Goal: Task Accomplishment & Management: Manage account settings

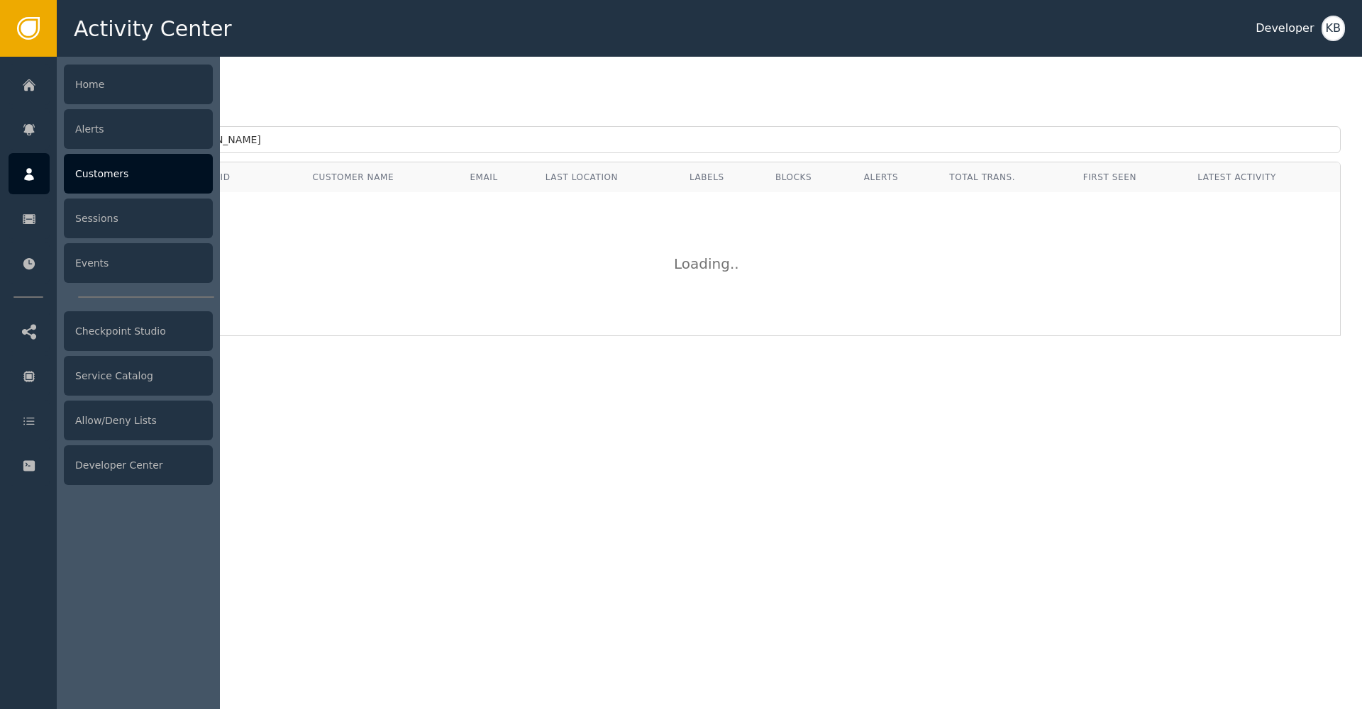
drag, startPoint x: 174, startPoint y: 142, endPoint x: 0, endPoint y: 136, distance: 173.9
click at [0, 57] on div "Activity Center Developer KB Home Alerts Customers Sessions Events Checkpoint S…" at bounding box center [681, 28] width 1362 height 57
type input "[PERSON_NAME][EMAIL_ADDRESS][PERSON_NAME][DOMAIN_NAME]"
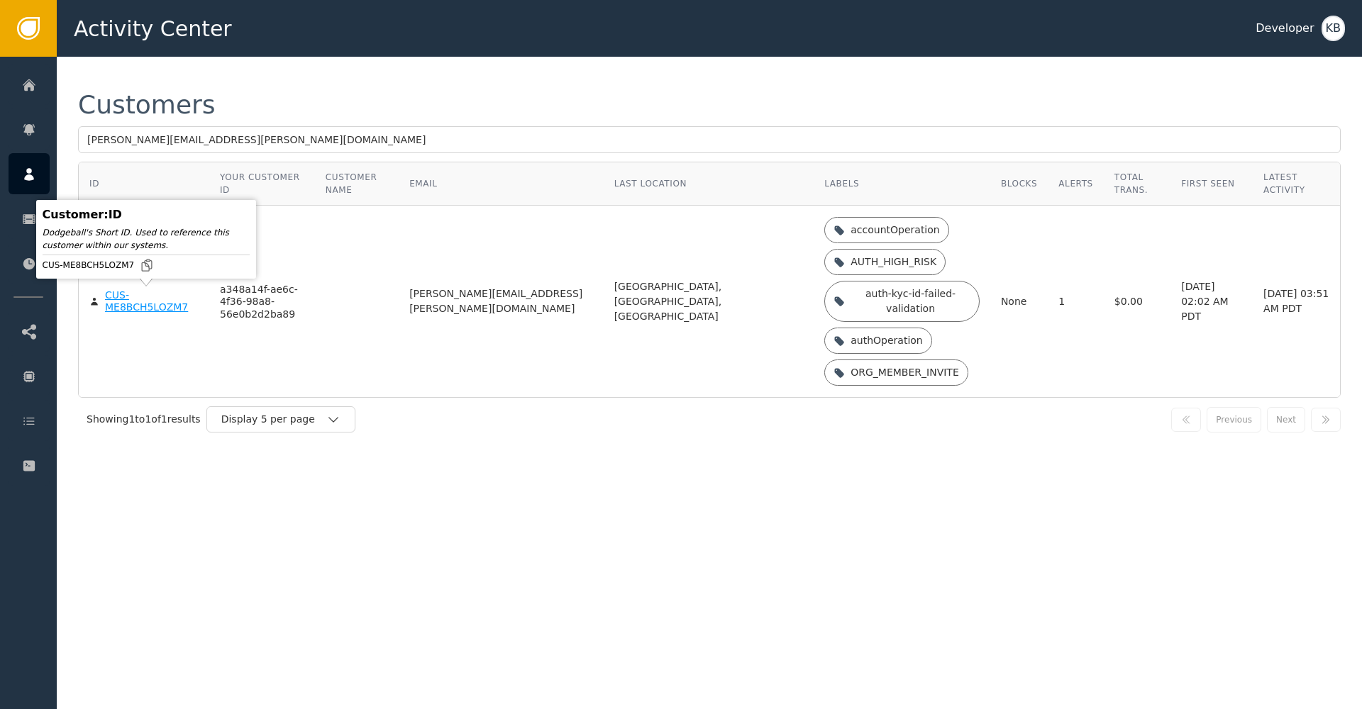
click at [147, 307] on div "CUS-ME8BCH5LOZM7" at bounding box center [152, 301] width 94 height 25
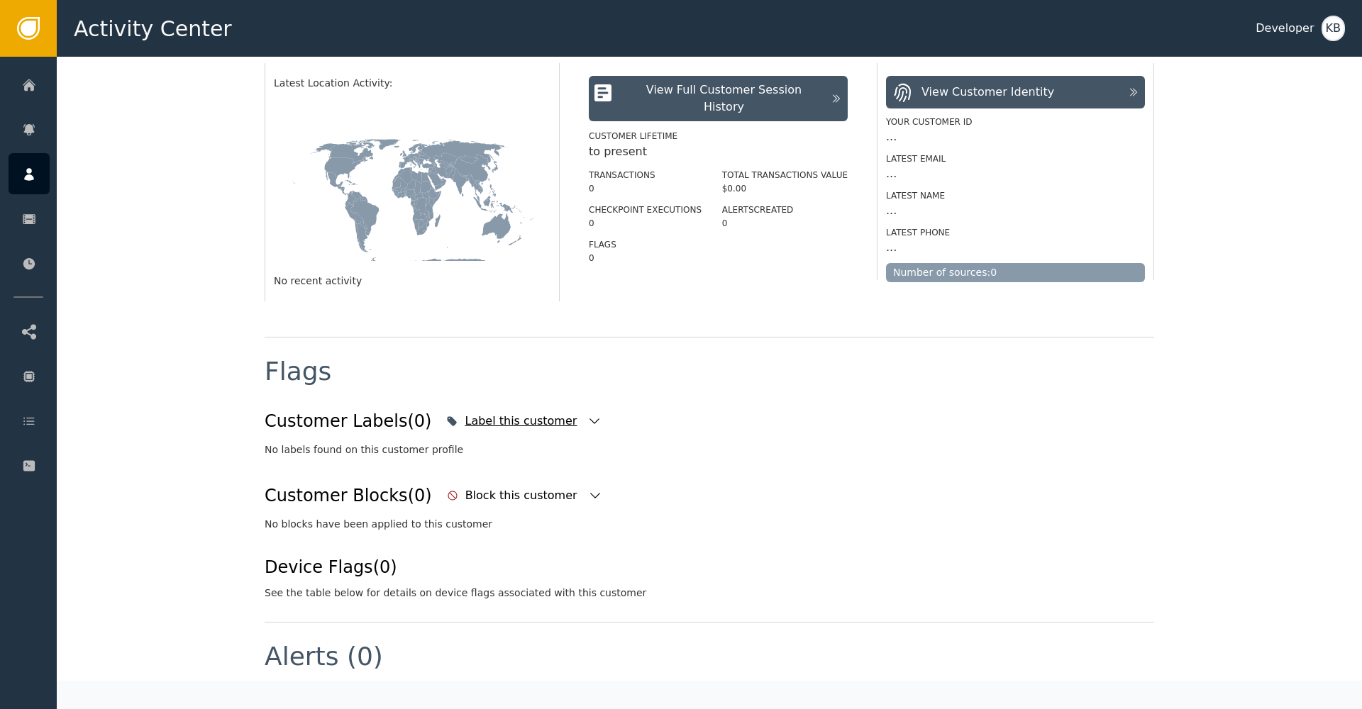
scroll to position [314, 0]
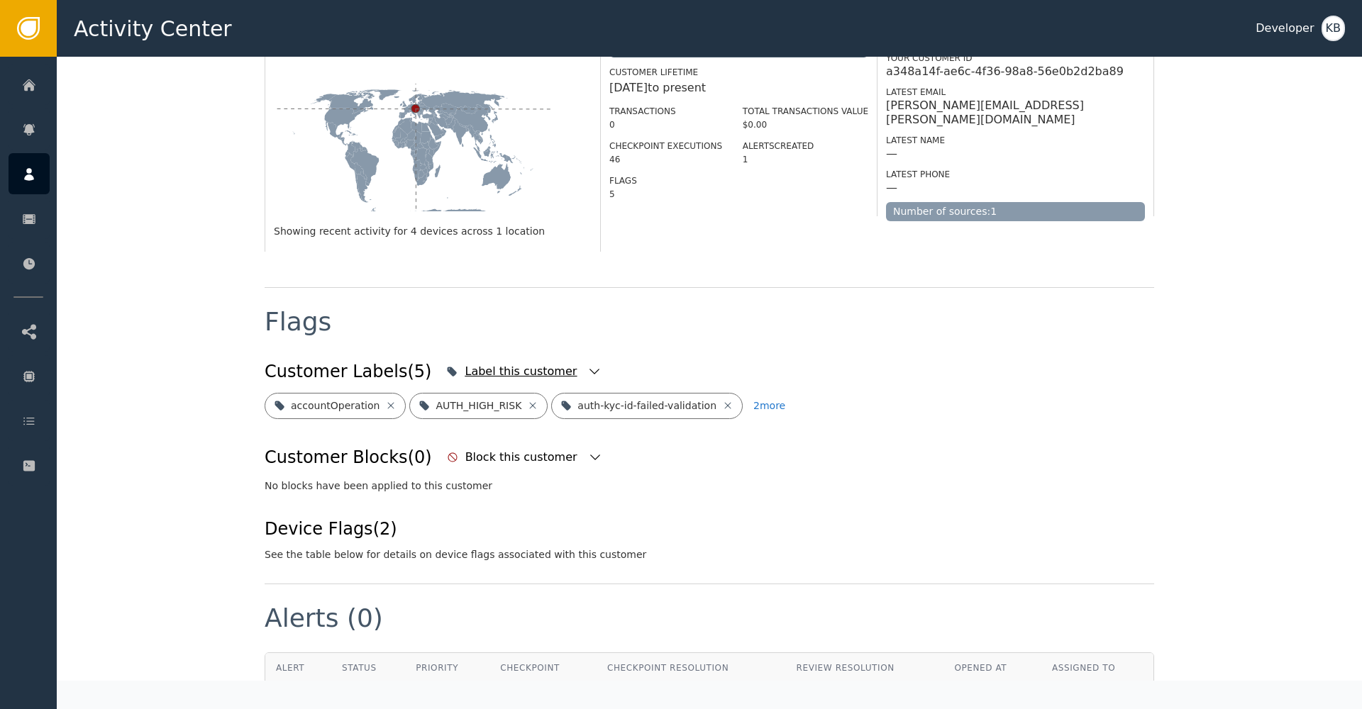
click at [587, 365] on icon "button" at bounding box center [594, 372] width 14 height 14
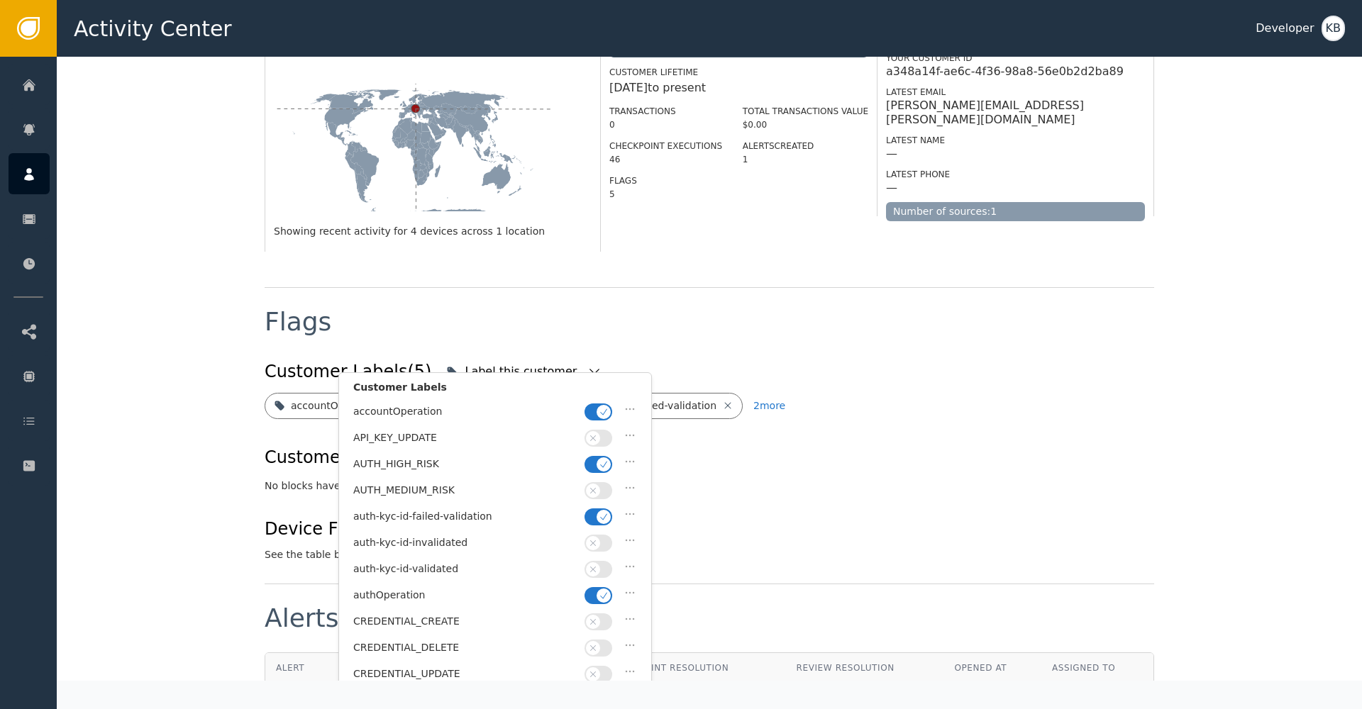
click at [597, 417] on button "button" at bounding box center [599, 412] width 28 height 17
click at [599, 467] on icon "button" at bounding box center [604, 465] width 10 height 10
drag, startPoint x: 599, startPoint y: 511, endPoint x: 604, endPoint y: 566, distance: 55.5
click at [599, 512] on icon "button" at bounding box center [604, 517] width 10 height 10
drag, startPoint x: 605, startPoint y: 590, endPoint x: 604, endPoint y: 580, distance: 10.0
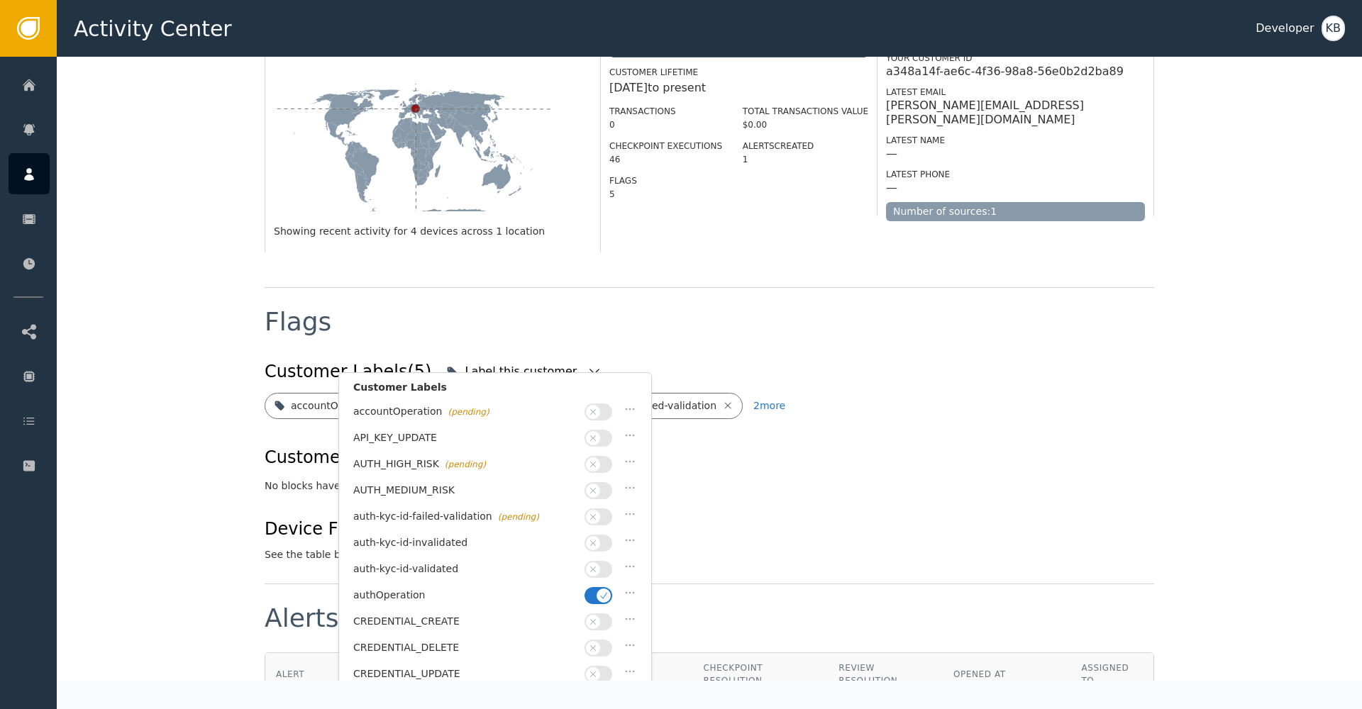
click at [604, 589] on span "button" at bounding box center [604, 596] width 14 height 14
click at [603, 565] on button "button" at bounding box center [599, 569] width 28 height 17
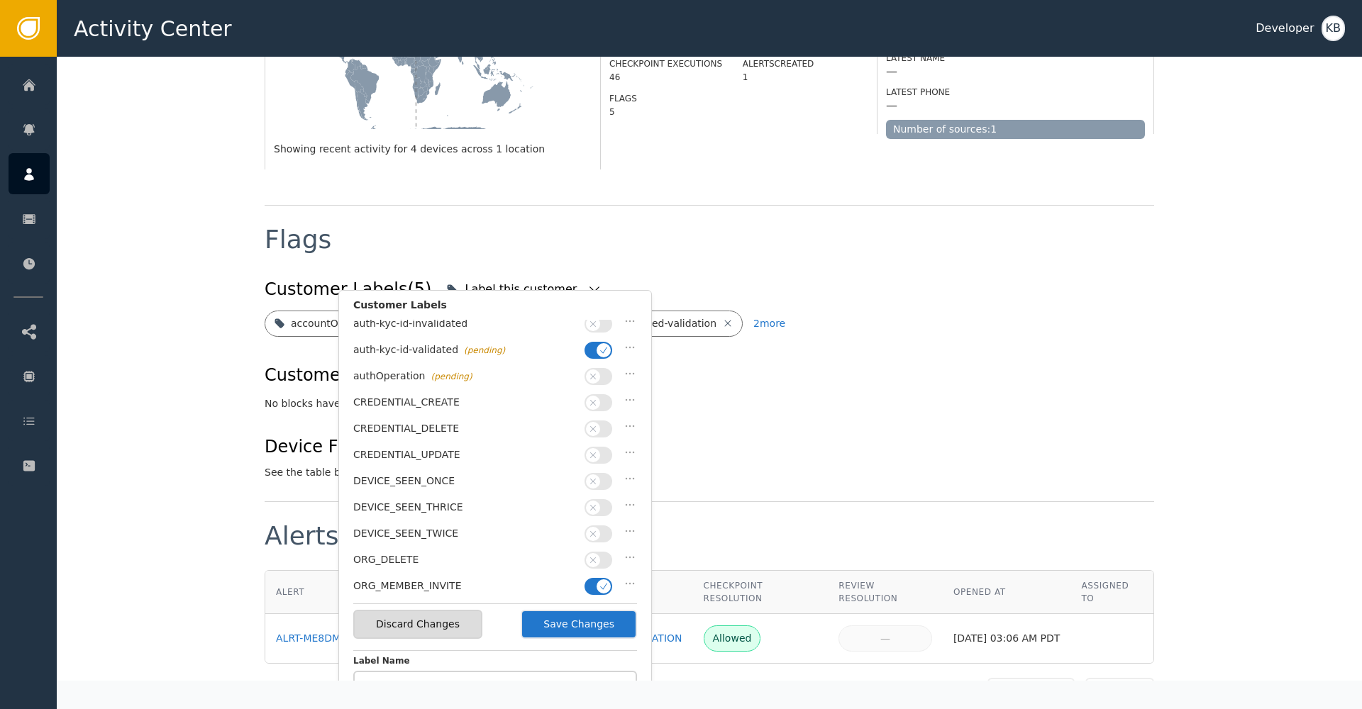
scroll to position [222, 0]
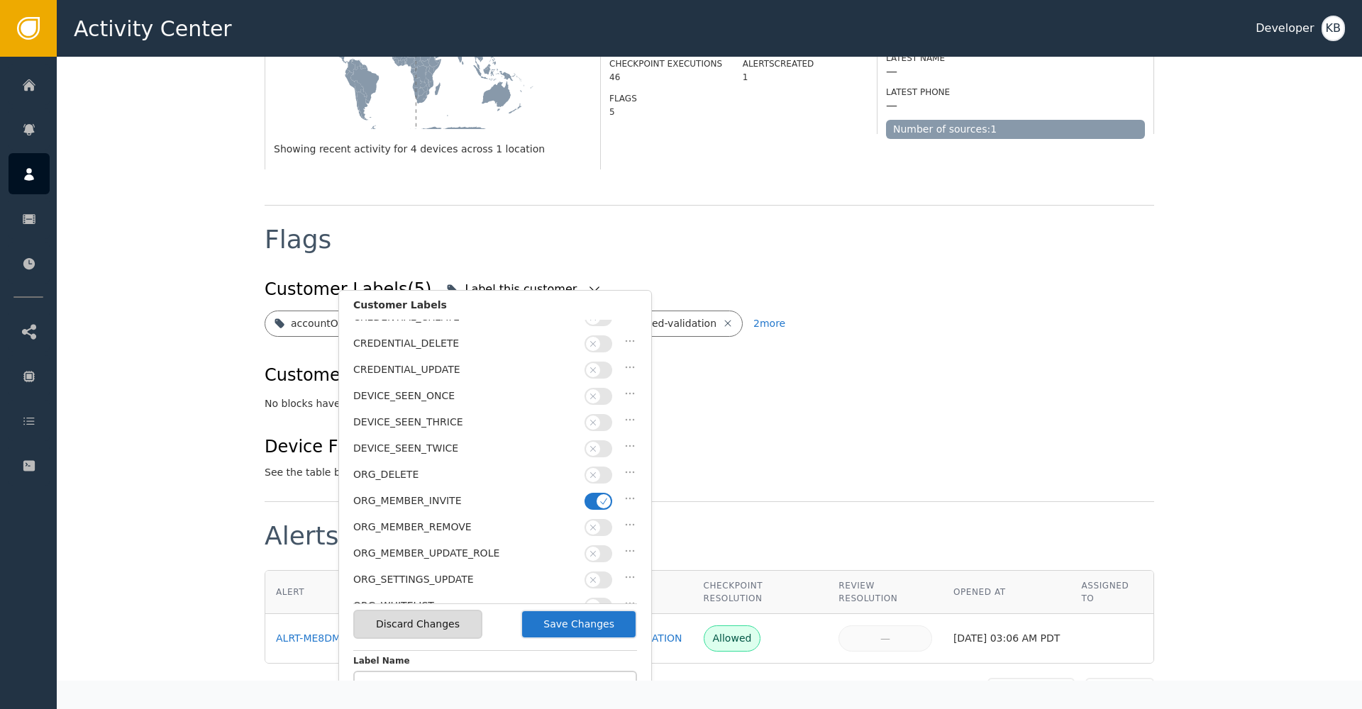
click at [609, 494] on span "button" at bounding box center [604, 501] width 14 height 14
drag, startPoint x: 597, startPoint y: 609, endPoint x: 597, endPoint y: 624, distance: 14.9
click at [597, 610] on div "Discard Changes Save Changes" at bounding box center [495, 624] width 284 height 41
click at [597, 625] on button "Save Changes" at bounding box center [579, 624] width 116 height 29
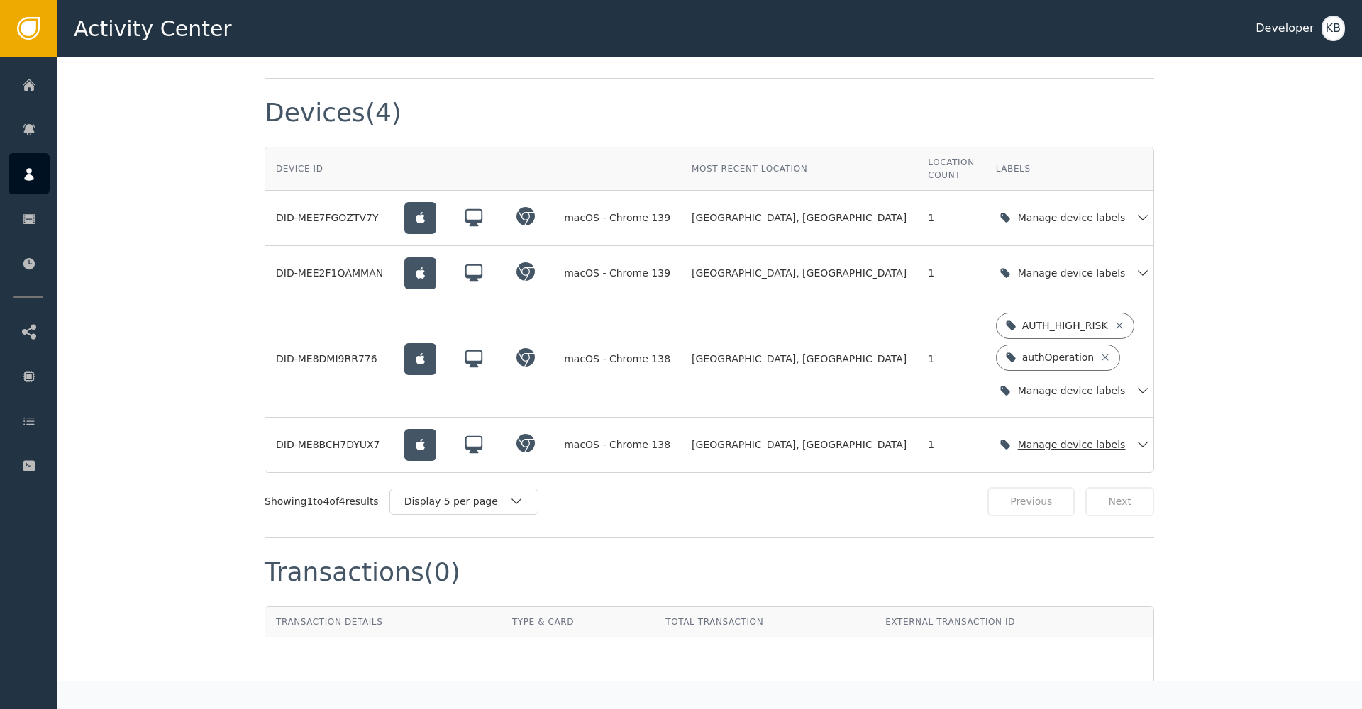
scroll to position [1046, 0]
click at [1136, 393] on icon "button" at bounding box center [1143, 392] width 14 height 14
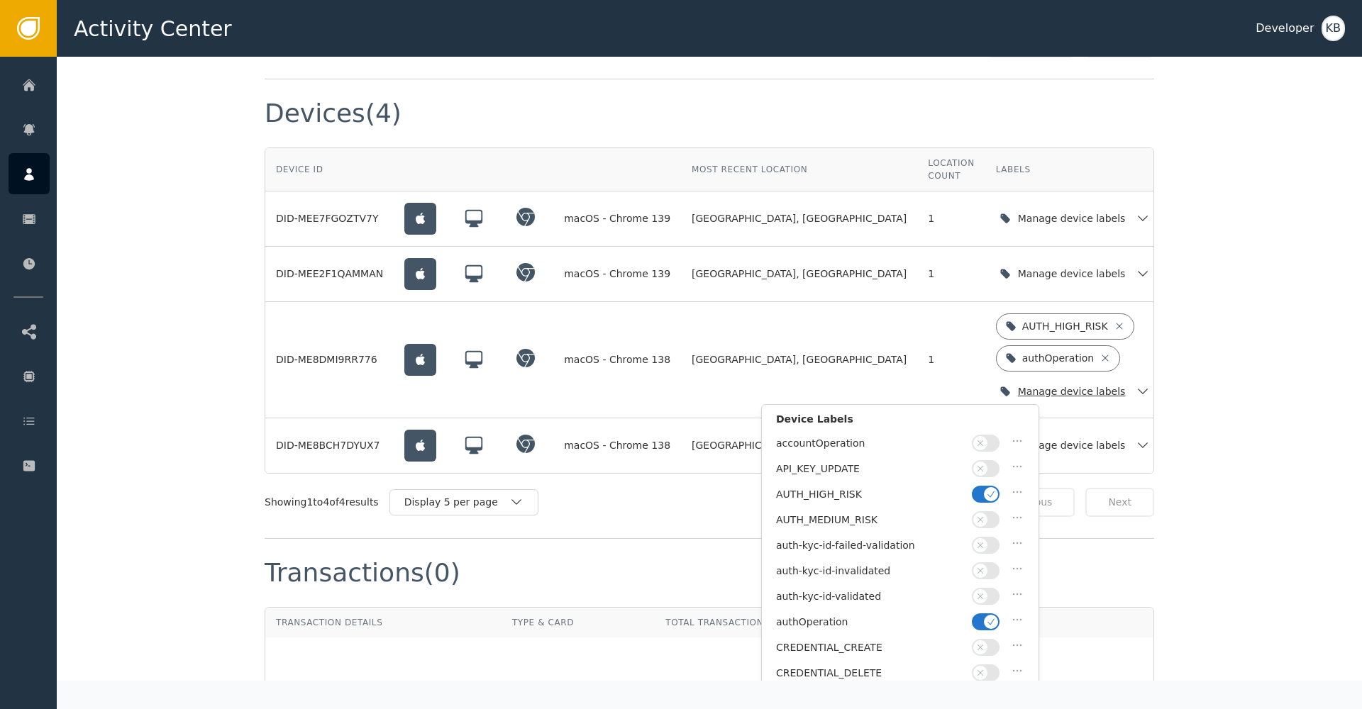
click at [985, 490] on button "button" at bounding box center [986, 494] width 28 height 17
drag, startPoint x: 986, startPoint y: 586, endPoint x: 985, endPoint y: 616, distance: 29.8
click at [986, 591] on button "button" at bounding box center [986, 596] width 28 height 17
click at [985, 618] on span "button" at bounding box center [991, 622] width 14 height 14
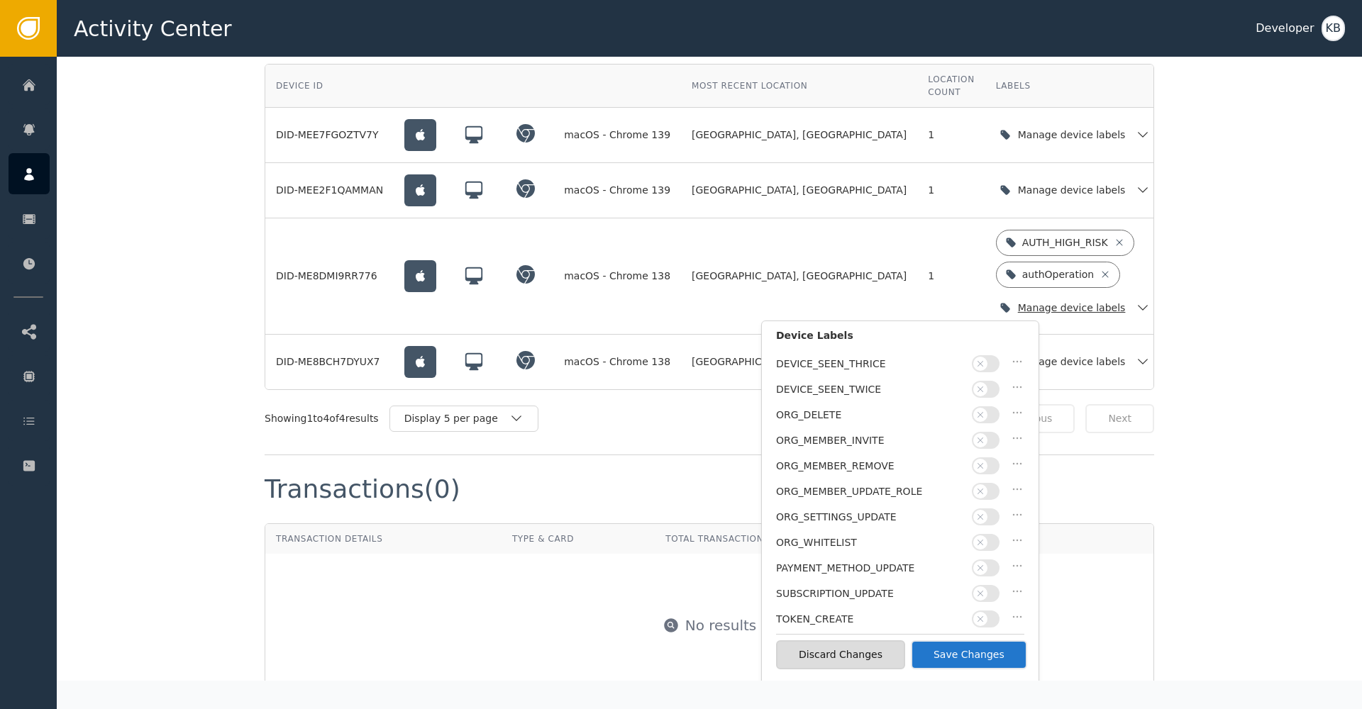
click at [997, 645] on button "Save Changes" at bounding box center [969, 655] width 116 height 29
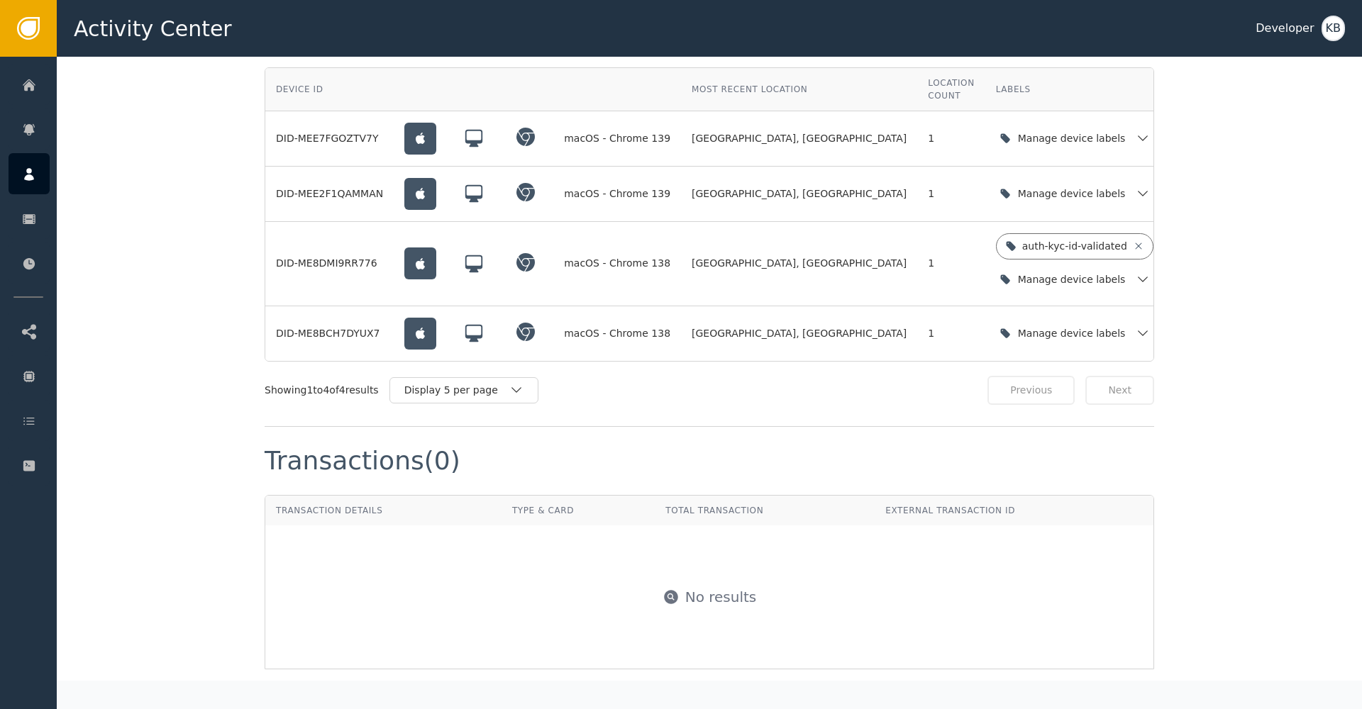
scroll to position [1032, 0]
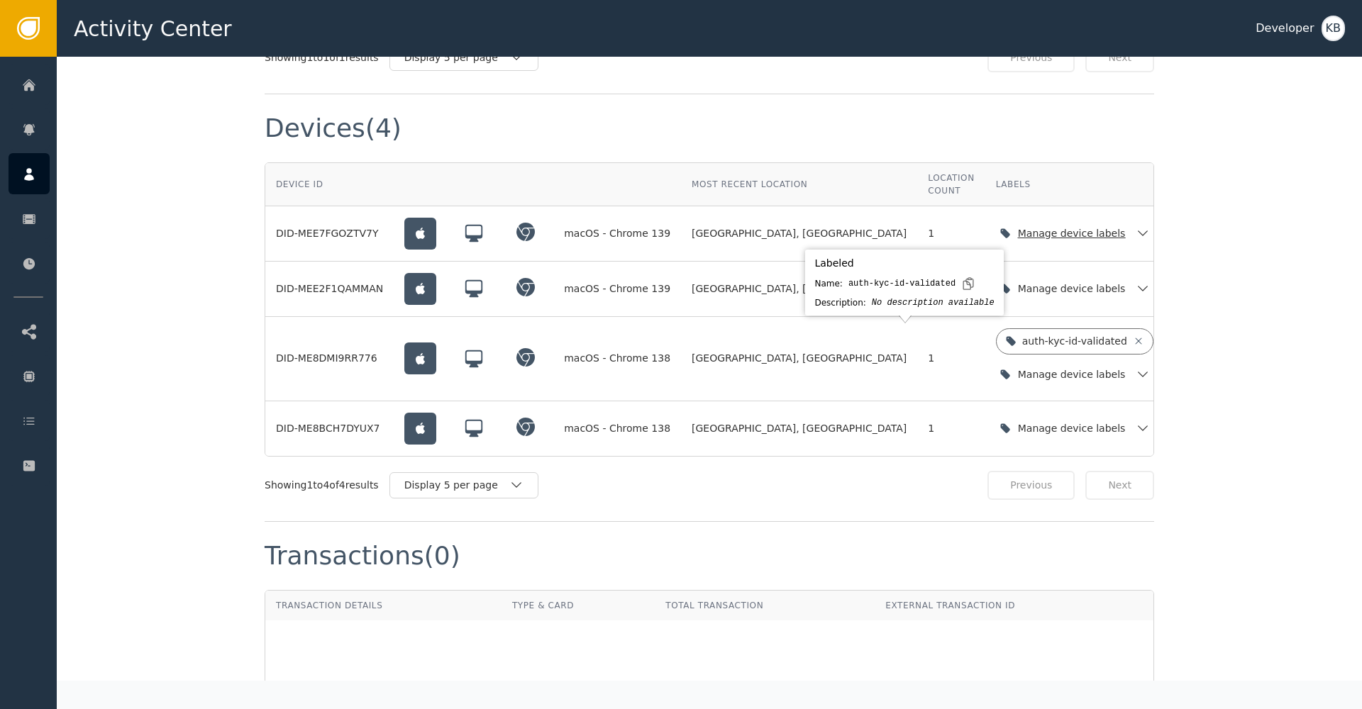
click at [996, 232] on div "Manage device labels" at bounding box center [1075, 233] width 158 height 29
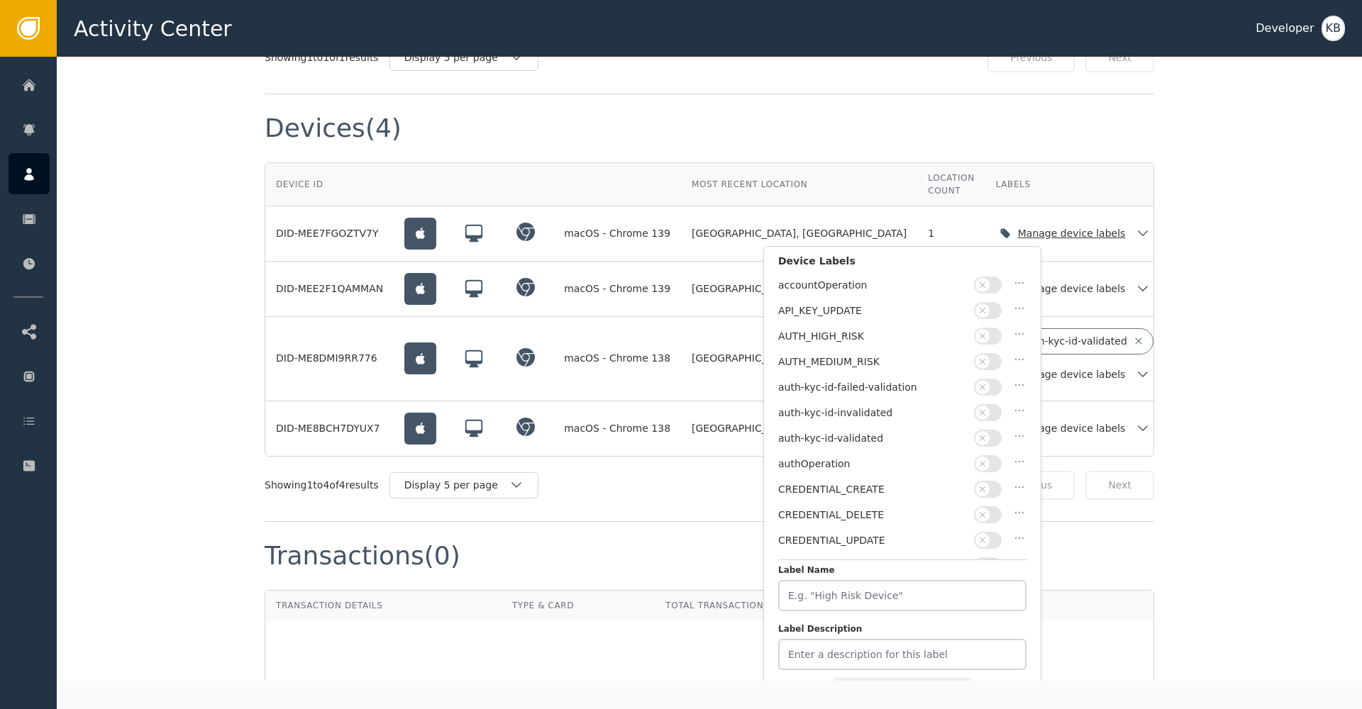
click at [995, 430] on button "button" at bounding box center [988, 438] width 28 height 17
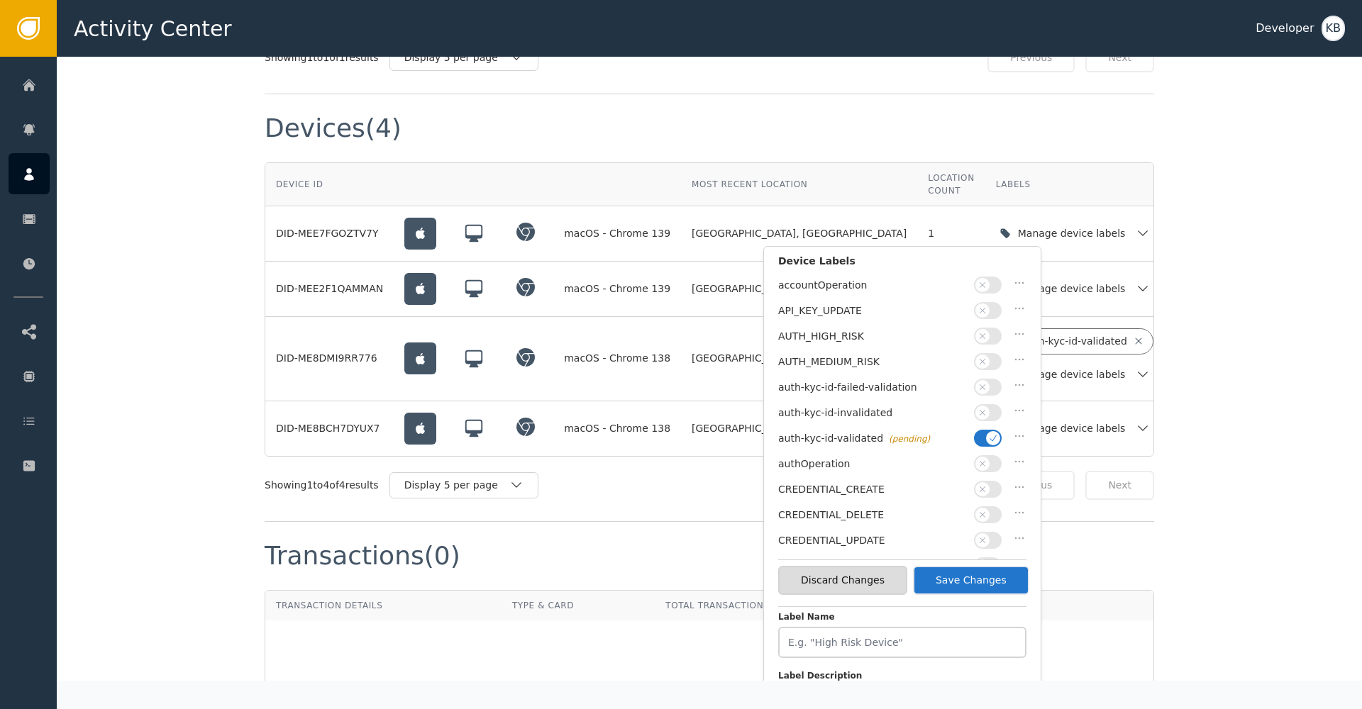
click at [970, 587] on button "Save Changes" at bounding box center [971, 580] width 116 height 29
